Goal: Navigation & Orientation: Find specific page/section

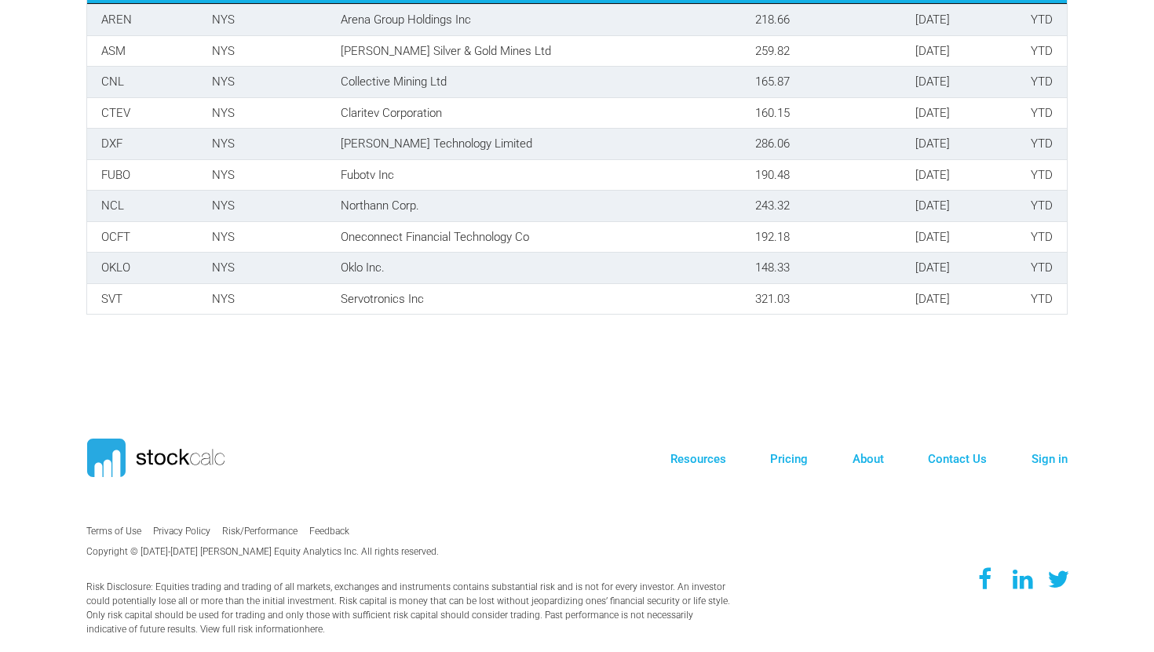
scroll to position [682, 1005]
